Goal: Information Seeking & Learning: Learn about a topic

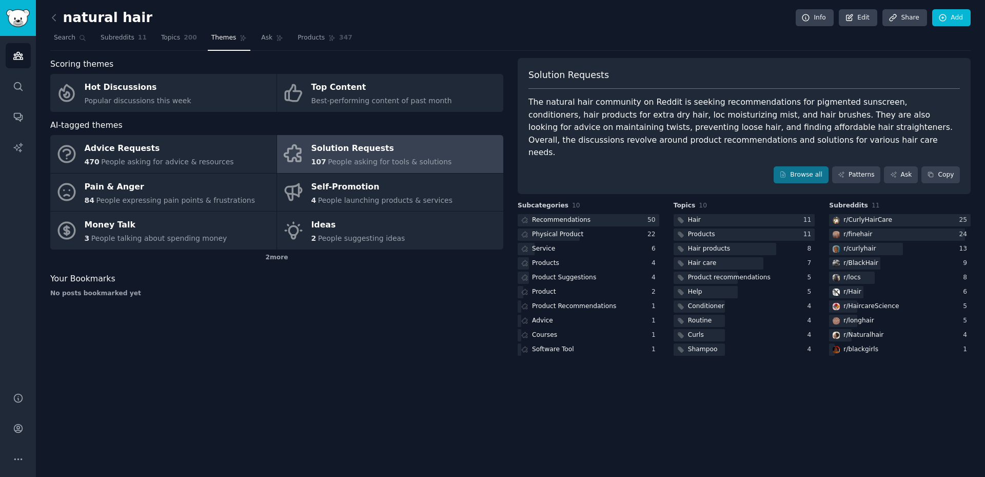
click at [479, 24] on div "natural hair Info Edit Share Add" at bounding box center [510, 19] width 920 height 21
click at [18, 18] on img "Sidebar" at bounding box center [18, 18] width 24 height 18
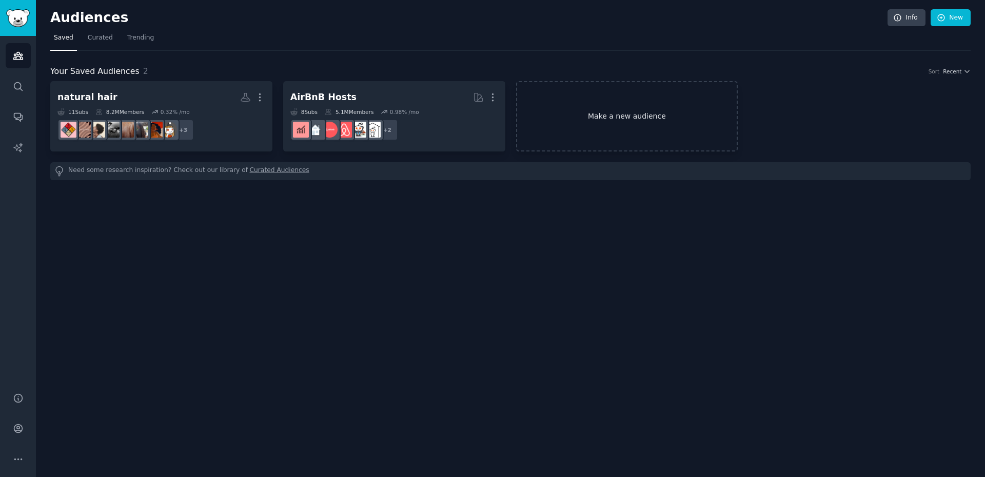
click at [593, 102] on link "Make a new audience" at bounding box center [627, 116] width 222 height 70
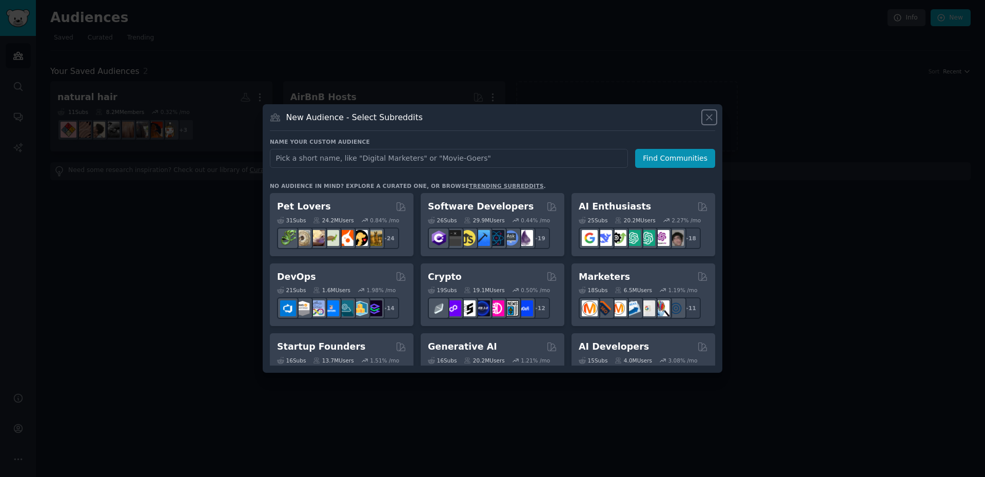
click at [705, 114] on icon at bounding box center [709, 117] width 11 height 11
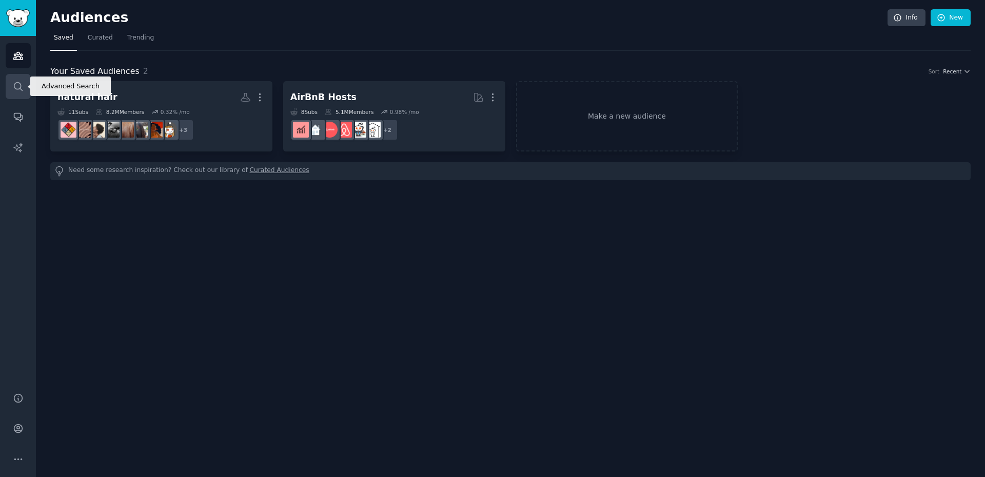
click at [18, 85] on icon "Sidebar" at bounding box center [18, 86] width 11 height 11
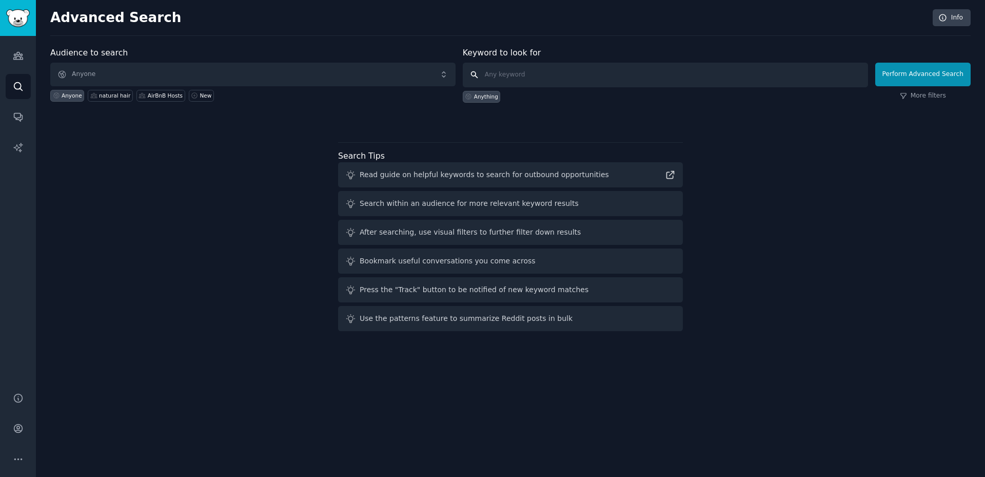
click at [493, 75] on input "text" at bounding box center [665, 75] width 405 height 25
type input "emergency call out"
click button "Perform Advanced Search" at bounding box center [922, 75] width 95 height 24
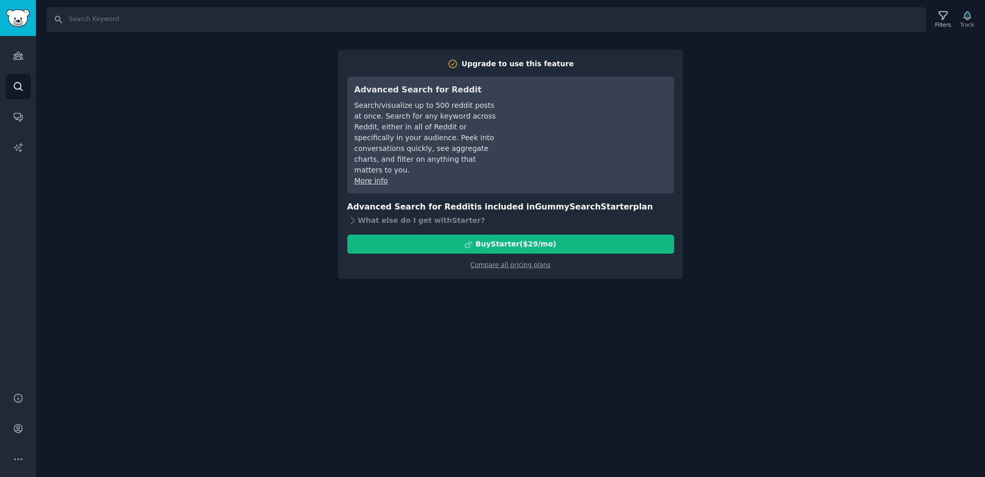
click at [292, 195] on div "Search Filters Track Upgrade to use this feature Advanced Search for Reddit Sea…" at bounding box center [510, 238] width 949 height 477
click at [10, 44] on link "Audiences" at bounding box center [18, 55] width 25 height 25
